Goal: Find specific page/section: Find specific page/section

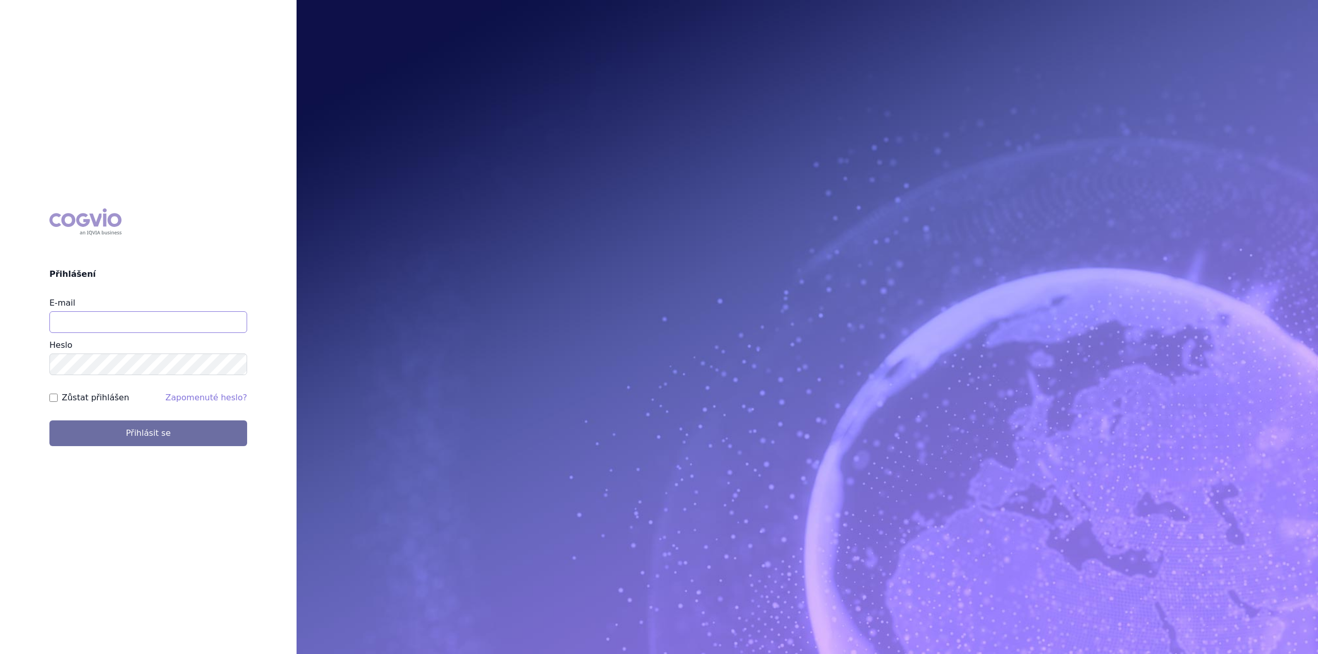
click at [160, 321] on input "E-mail" at bounding box center [148, 322] width 198 height 22
type input "jan.nedved@viatris.com"
click at [49, 420] on button "Přihlásit se" at bounding box center [148, 433] width 198 height 26
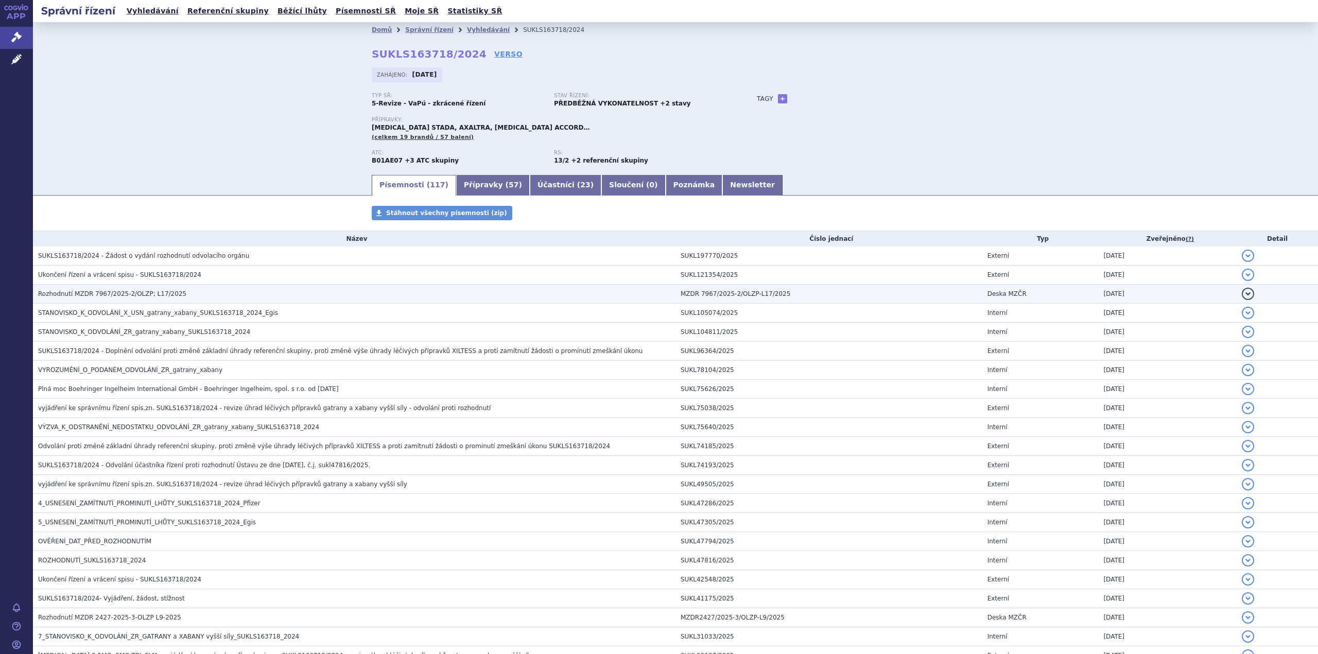
click at [169, 296] on span "Rozhodnutí MZDR 7967/2025-2/OLZP; L17/2025" at bounding box center [112, 293] width 148 height 7
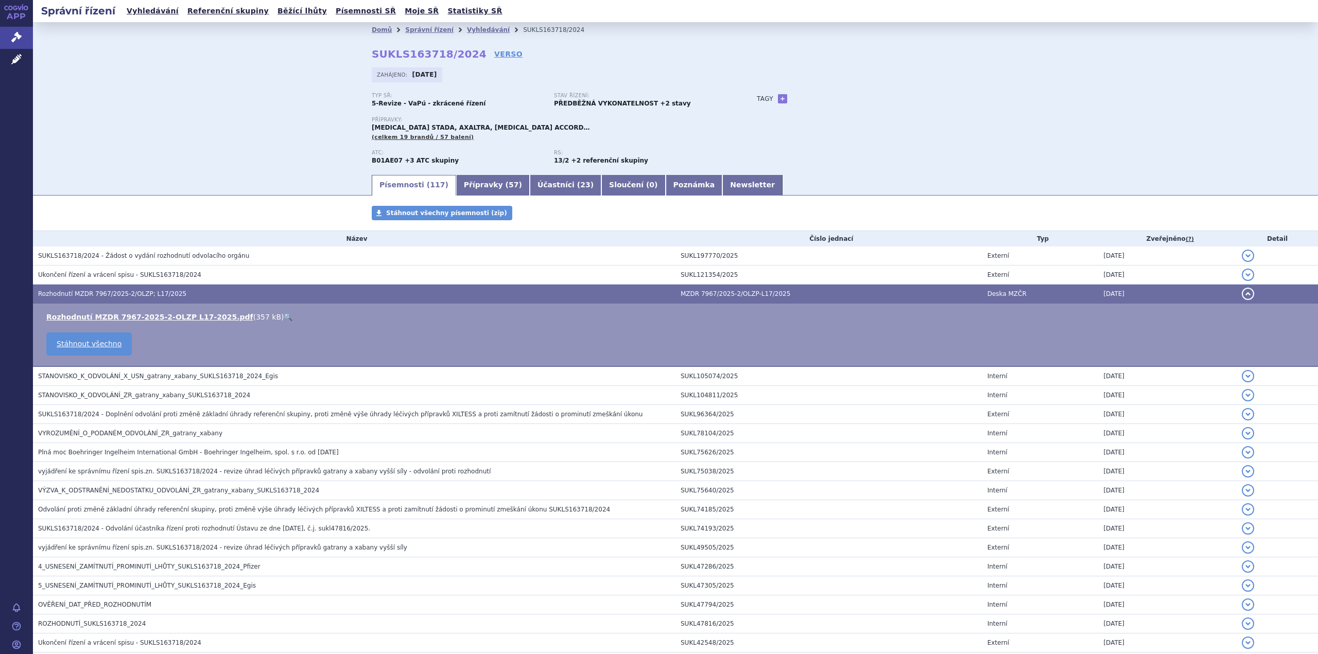
click at [284, 315] on link "🔍" at bounding box center [288, 317] width 9 height 8
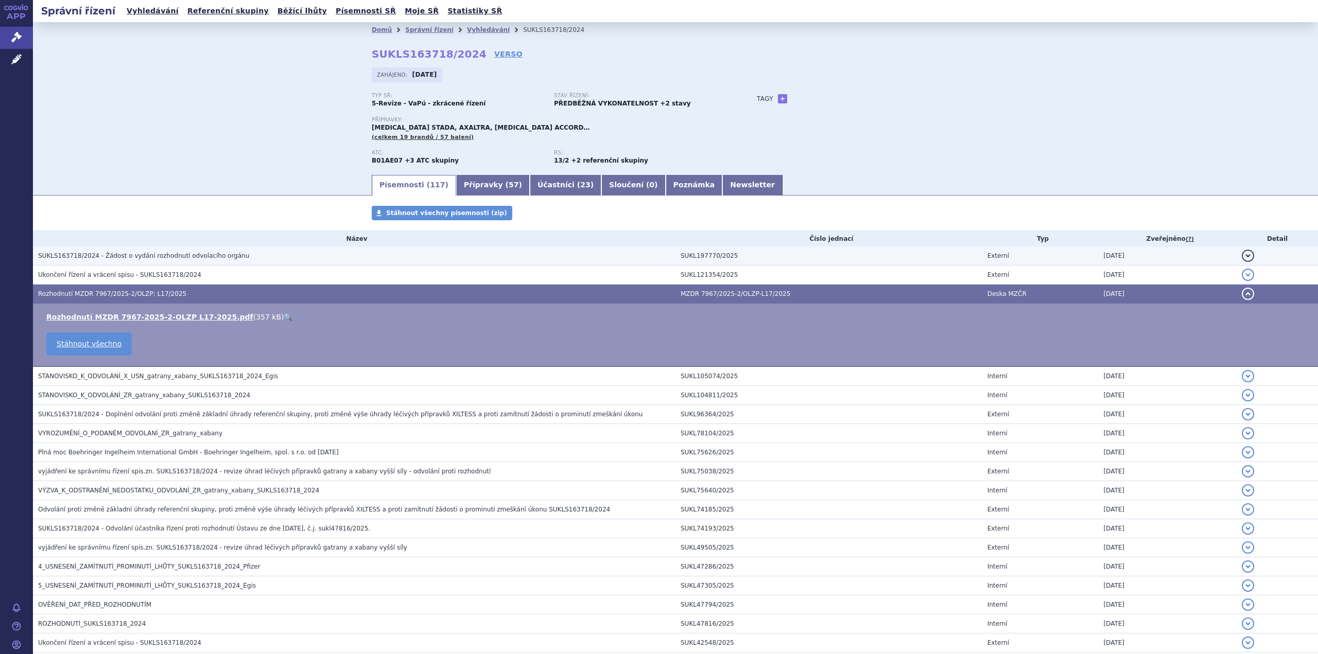
click at [217, 259] on span "SUKLS163718/2024 - Žádost o vydání rozhodnutí odvolacího orgánu" at bounding box center [143, 255] width 211 height 7
